Goal: Find specific page/section

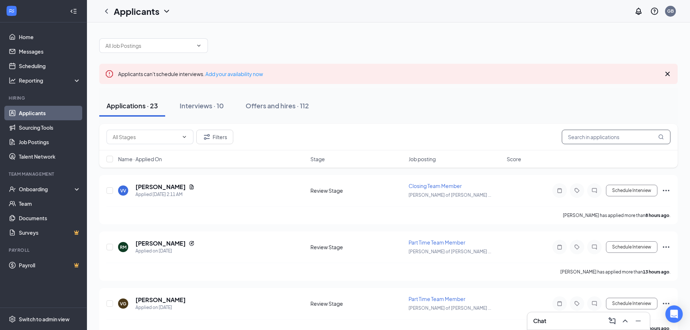
click at [612, 134] on input "text" at bounding box center [616, 137] width 109 height 14
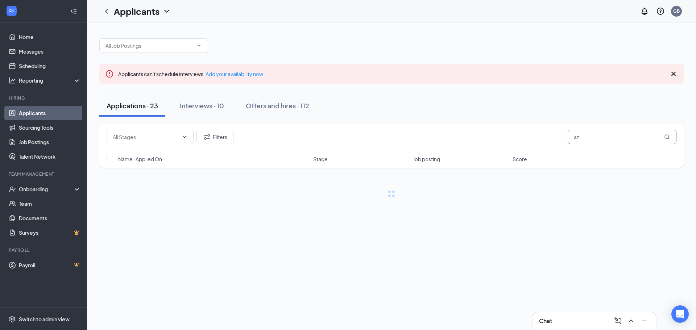
type input "a"
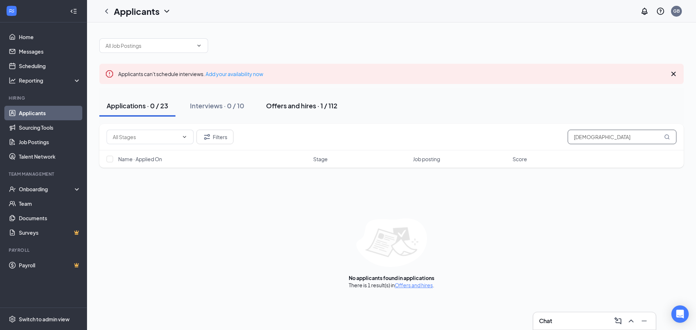
type input "[DEMOGRAPHIC_DATA]"
click at [314, 107] on div "Offers and hires · 1 / 112" at bounding box center [301, 105] width 71 height 9
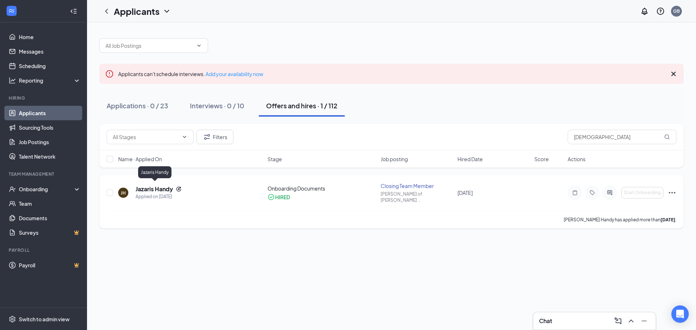
click at [162, 185] on h5 "Jazaris Handy" at bounding box center [154, 189] width 37 height 8
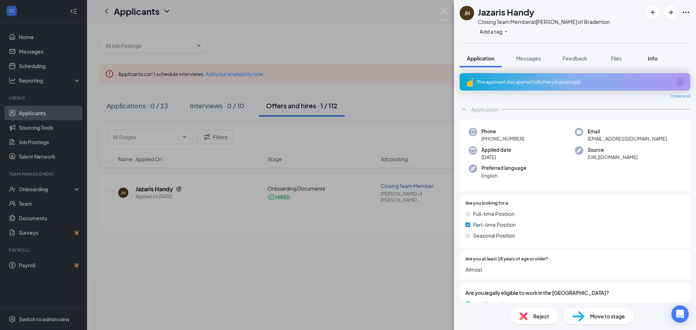
click at [659, 55] on div "Info" at bounding box center [652, 58] width 14 height 7
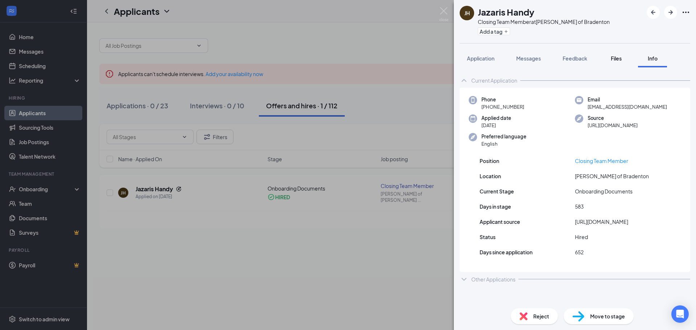
click at [605, 56] on button "Files" at bounding box center [615, 58] width 29 height 18
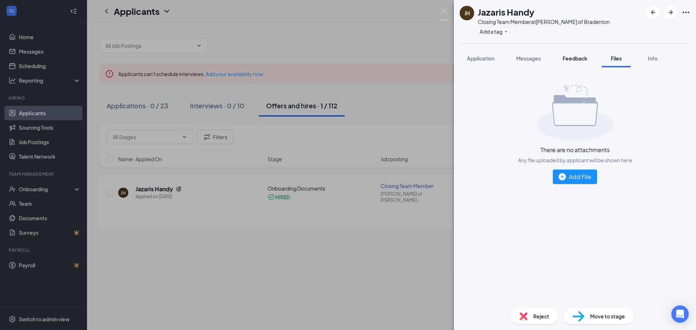
click at [573, 63] on button "Feedback" at bounding box center [574, 58] width 39 height 18
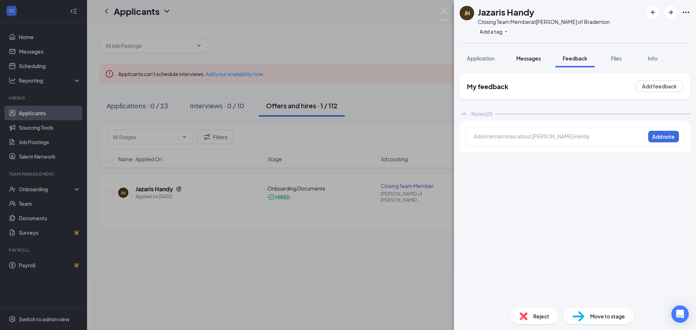
click at [530, 53] on button "Messages" at bounding box center [528, 58] width 39 height 18
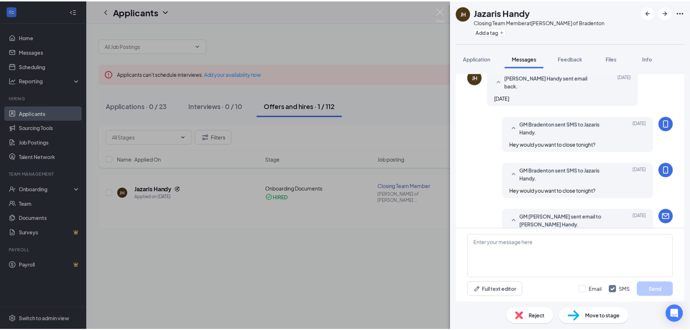
scroll to position [351, 0]
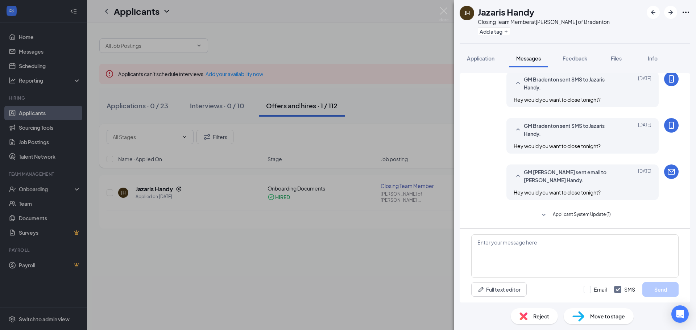
click at [329, 51] on div "[PERSON_NAME] Handy Closing Team Member at [PERSON_NAME] of Bradenton Add a tag…" at bounding box center [348, 165] width 696 height 330
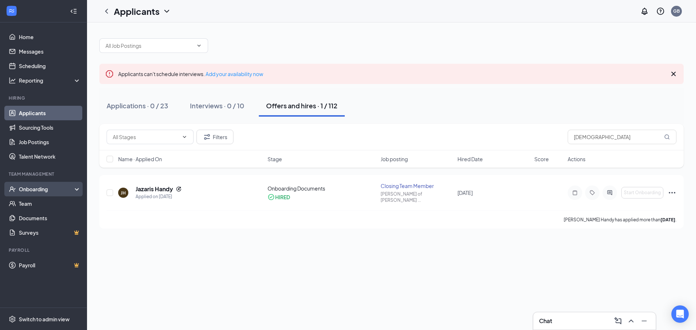
click at [49, 192] on div "Onboarding" at bounding box center [47, 189] width 56 height 7
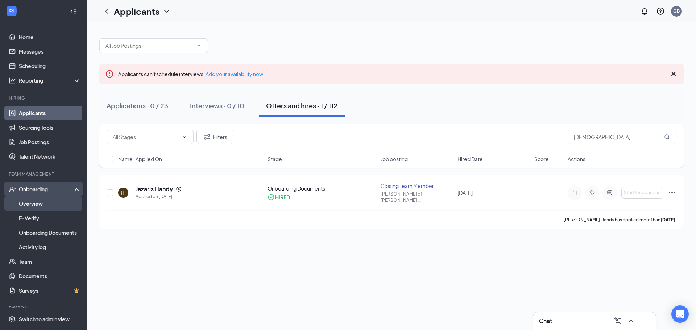
click at [45, 205] on link "Overview" at bounding box center [50, 203] width 62 height 14
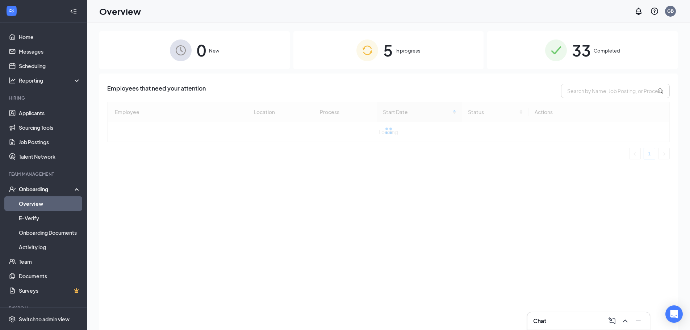
click at [578, 51] on span "33" at bounding box center [581, 50] width 19 height 25
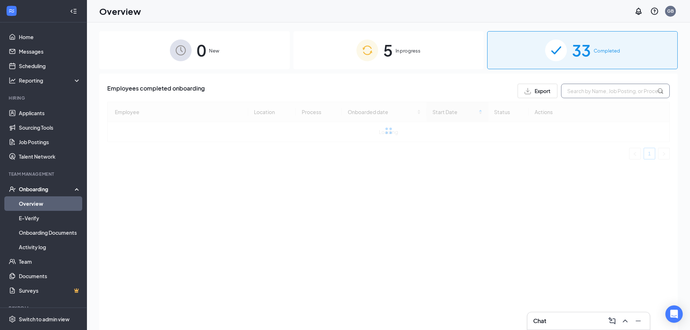
click at [581, 95] on input "text" at bounding box center [615, 91] width 109 height 14
type input "[DEMOGRAPHIC_DATA]"
click at [428, 32] on div "5 In progress" at bounding box center [388, 50] width 191 height 38
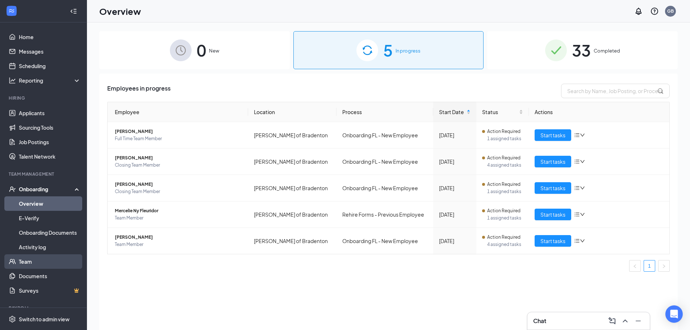
click at [61, 264] on link "Team" at bounding box center [50, 261] width 62 height 14
